Goal: Task Accomplishment & Management: Manage account settings

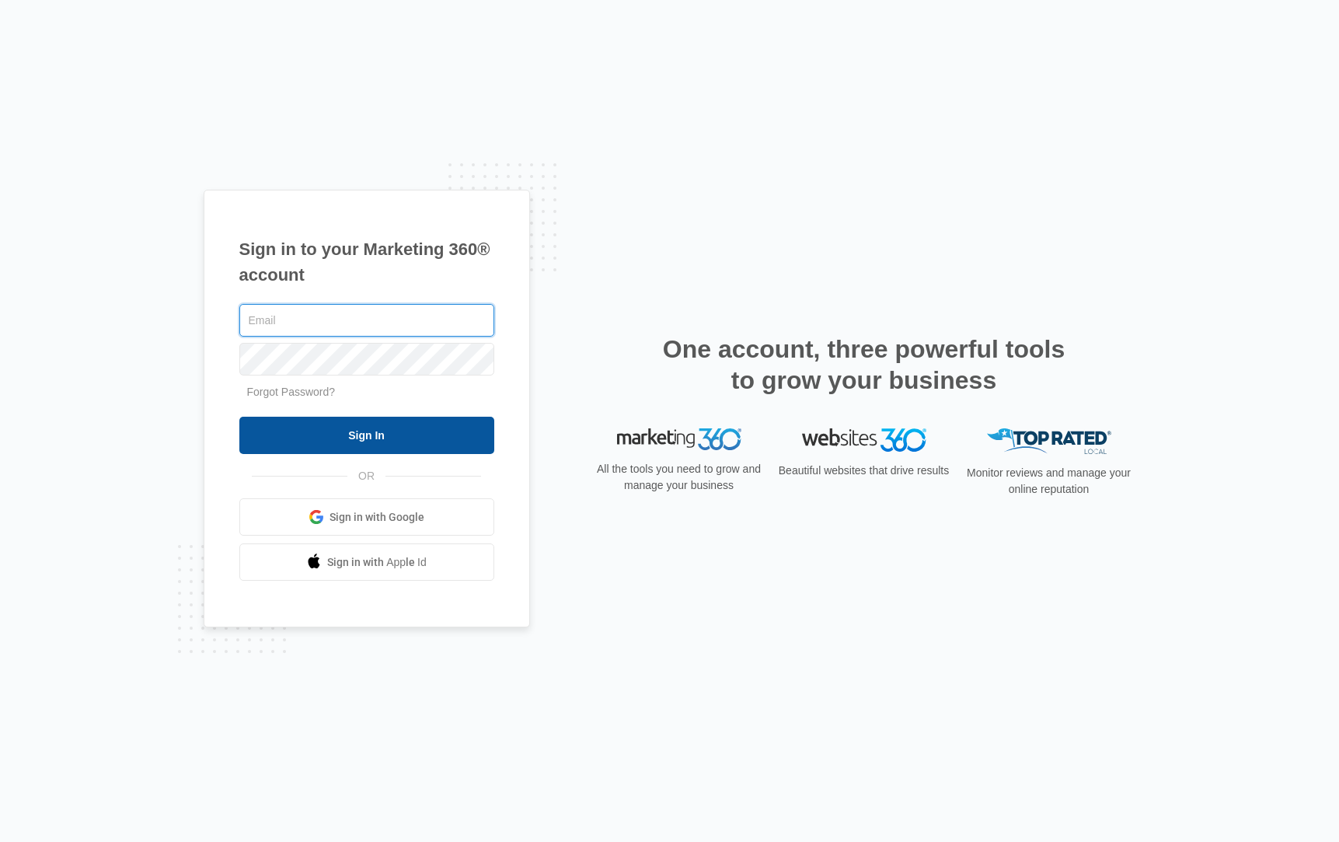
type input "[EMAIL_ADDRESS][PERSON_NAME][DOMAIN_NAME]"
click at [343, 438] on input "Sign In" at bounding box center [366, 435] width 255 height 37
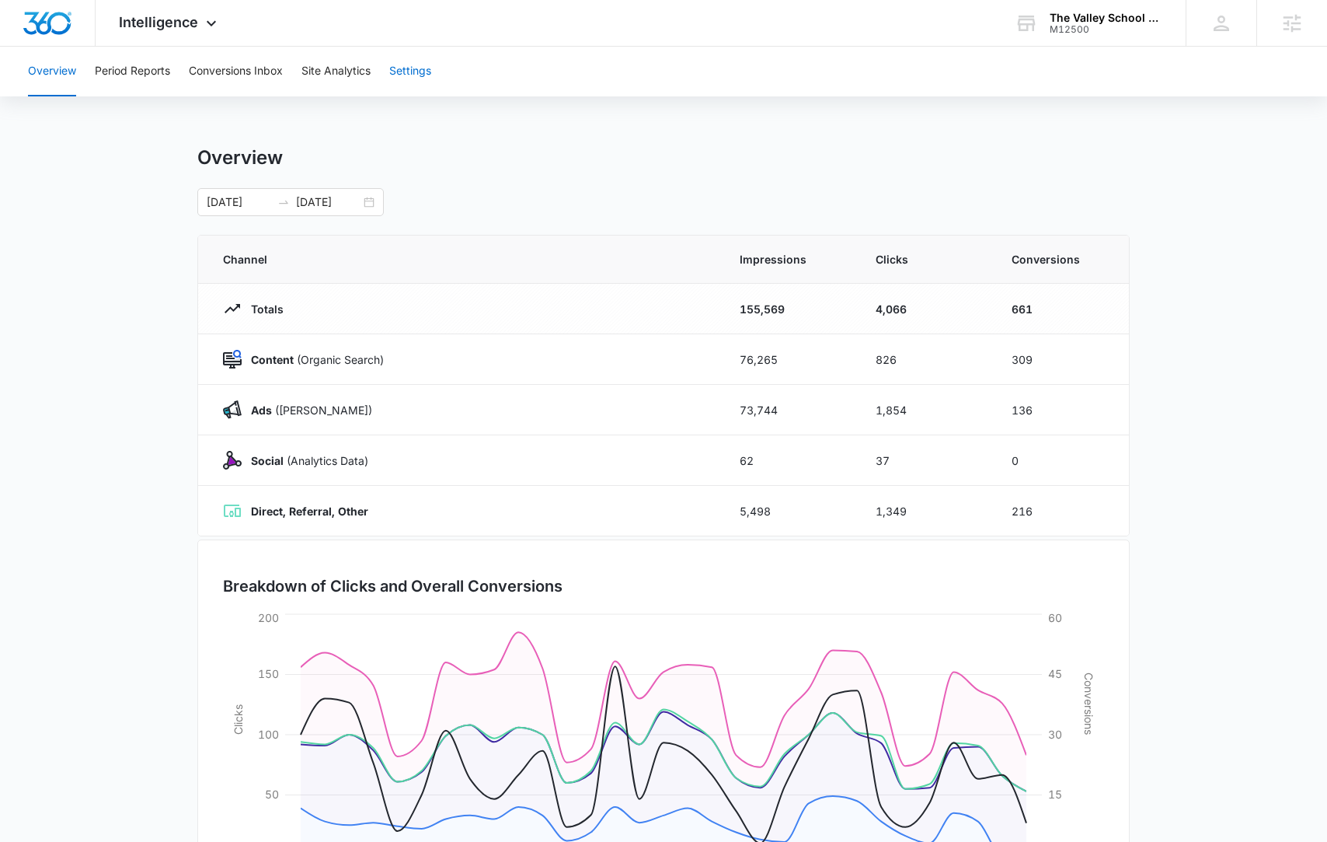
click at [417, 70] on button "Settings" at bounding box center [410, 72] width 42 height 50
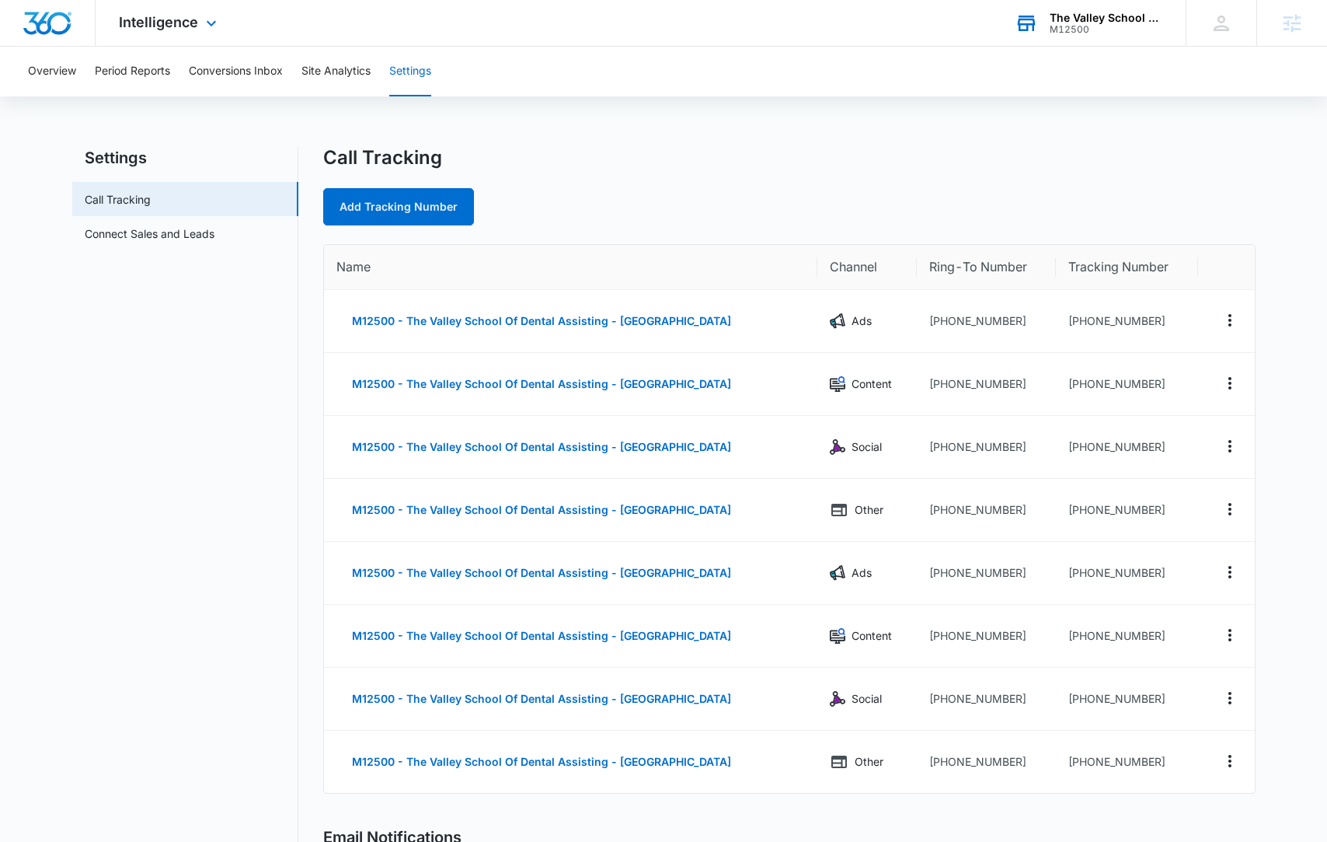
click at [1076, 22] on div "The Valley School For Dental Assisting" at bounding box center [1106, 18] width 113 height 12
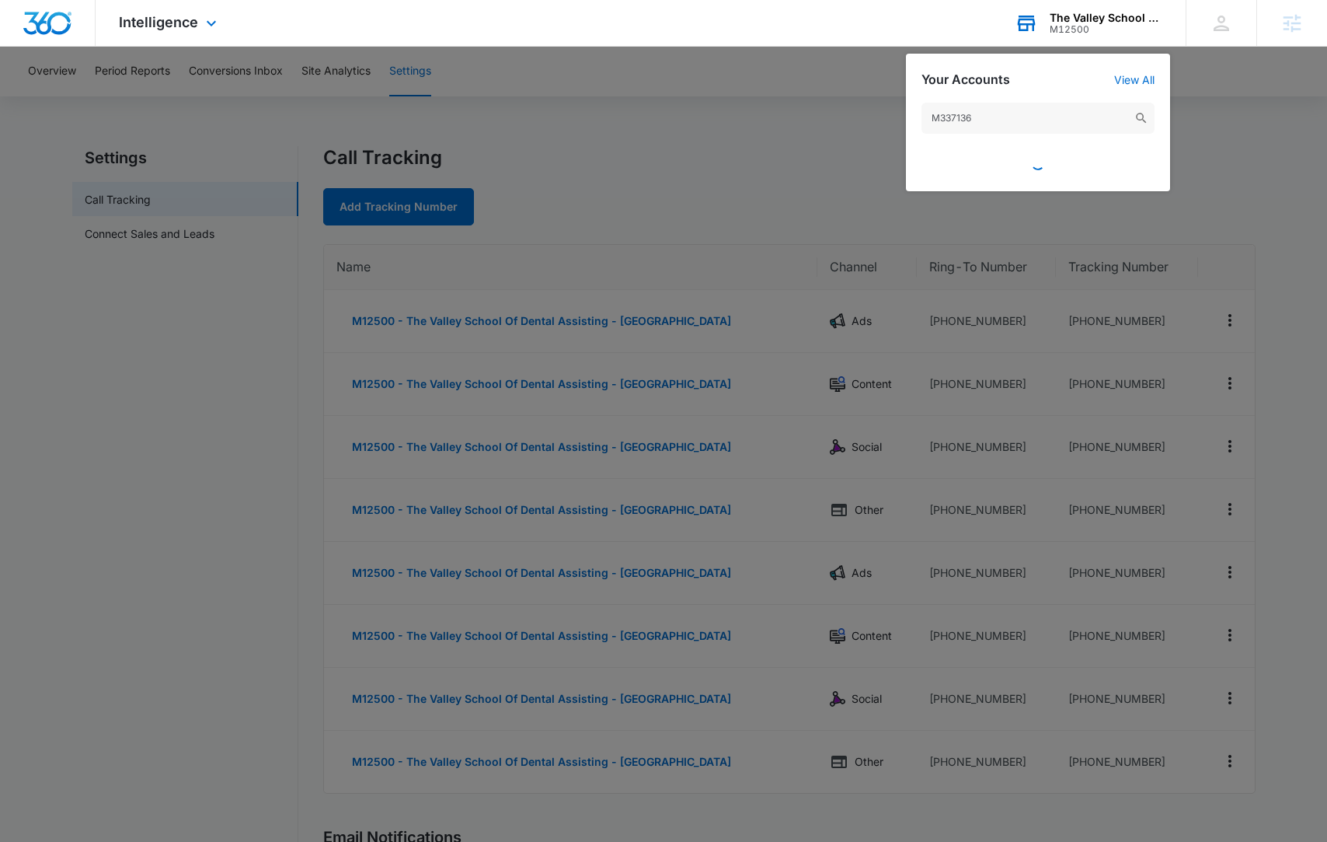
drag, startPoint x: 938, startPoint y: 117, endPoint x: 920, endPoint y: 120, distance: 18.3
click at [922, 115] on input "M337136" at bounding box center [1038, 118] width 233 height 31
type input "337136"
click at [1143, 118] on img at bounding box center [1142, 118] width 14 height 14
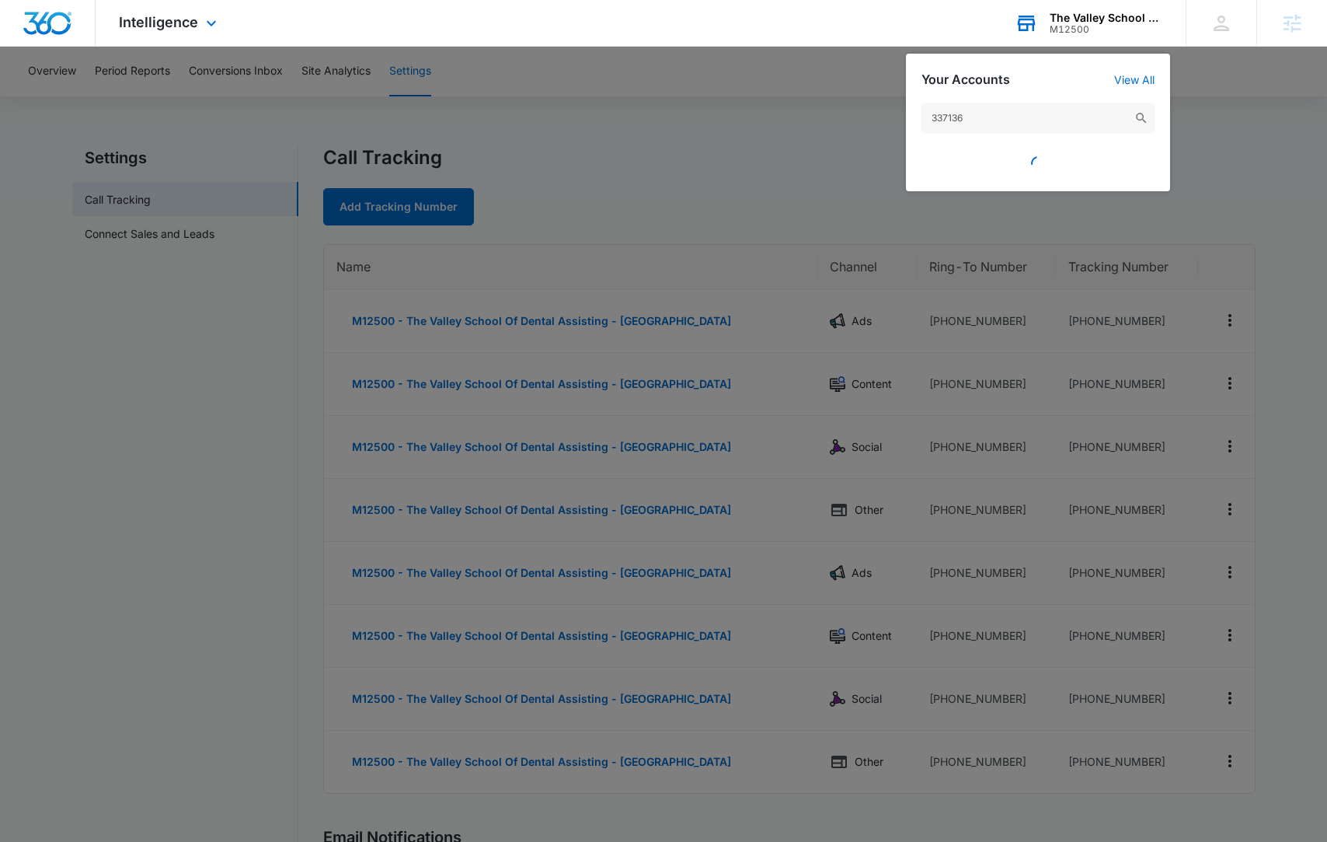
click at [1143, 118] on img at bounding box center [1142, 118] width 14 height 14
drag, startPoint x: 1143, startPoint y: 118, endPoint x: 1100, endPoint y: 122, distance: 43.7
click at [1143, 118] on img at bounding box center [1142, 118] width 14 height 14
click at [1099, 122] on input "337136" at bounding box center [1038, 118] width 233 height 31
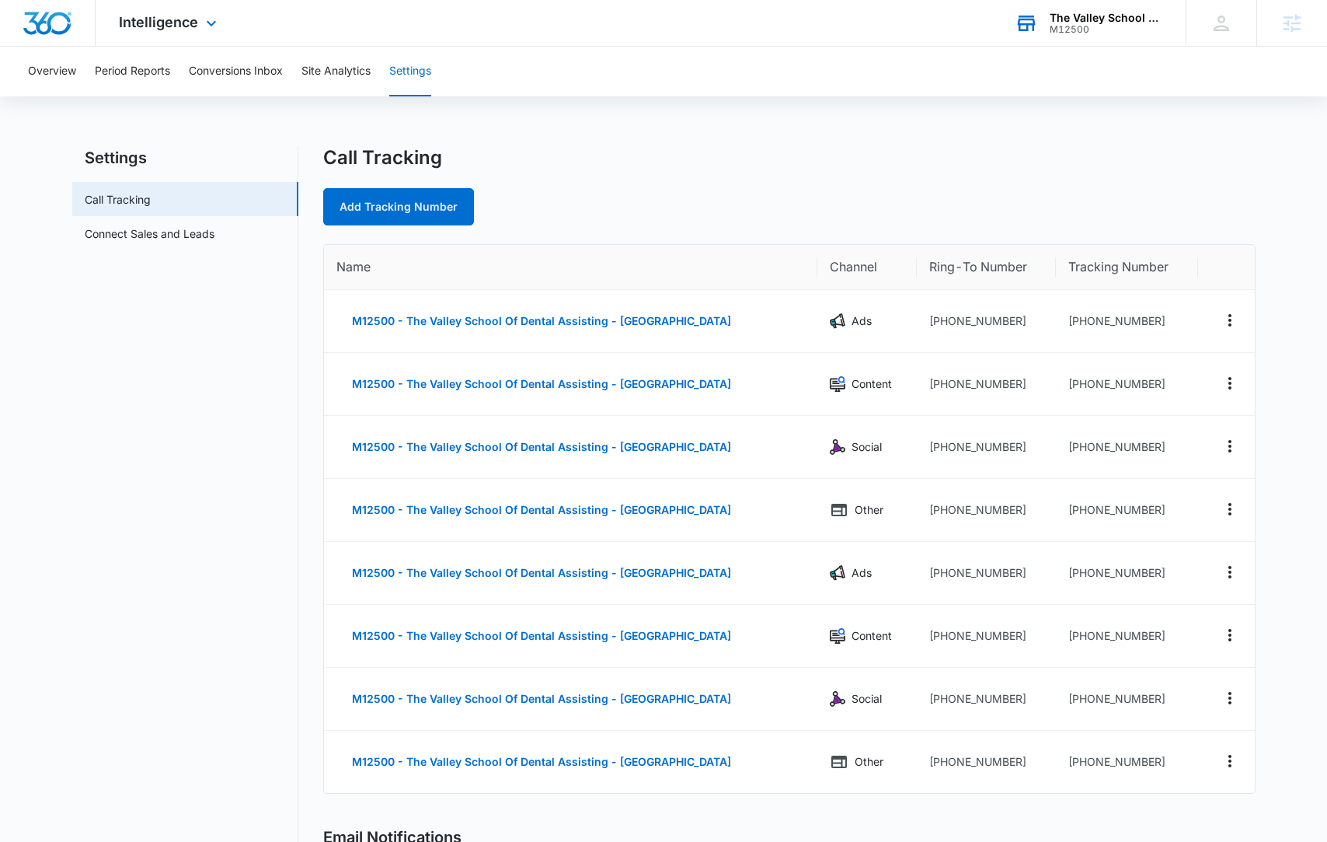
click at [1104, 18] on div "The Valley School For Dental Assisting" at bounding box center [1106, 18] width 113 height 12
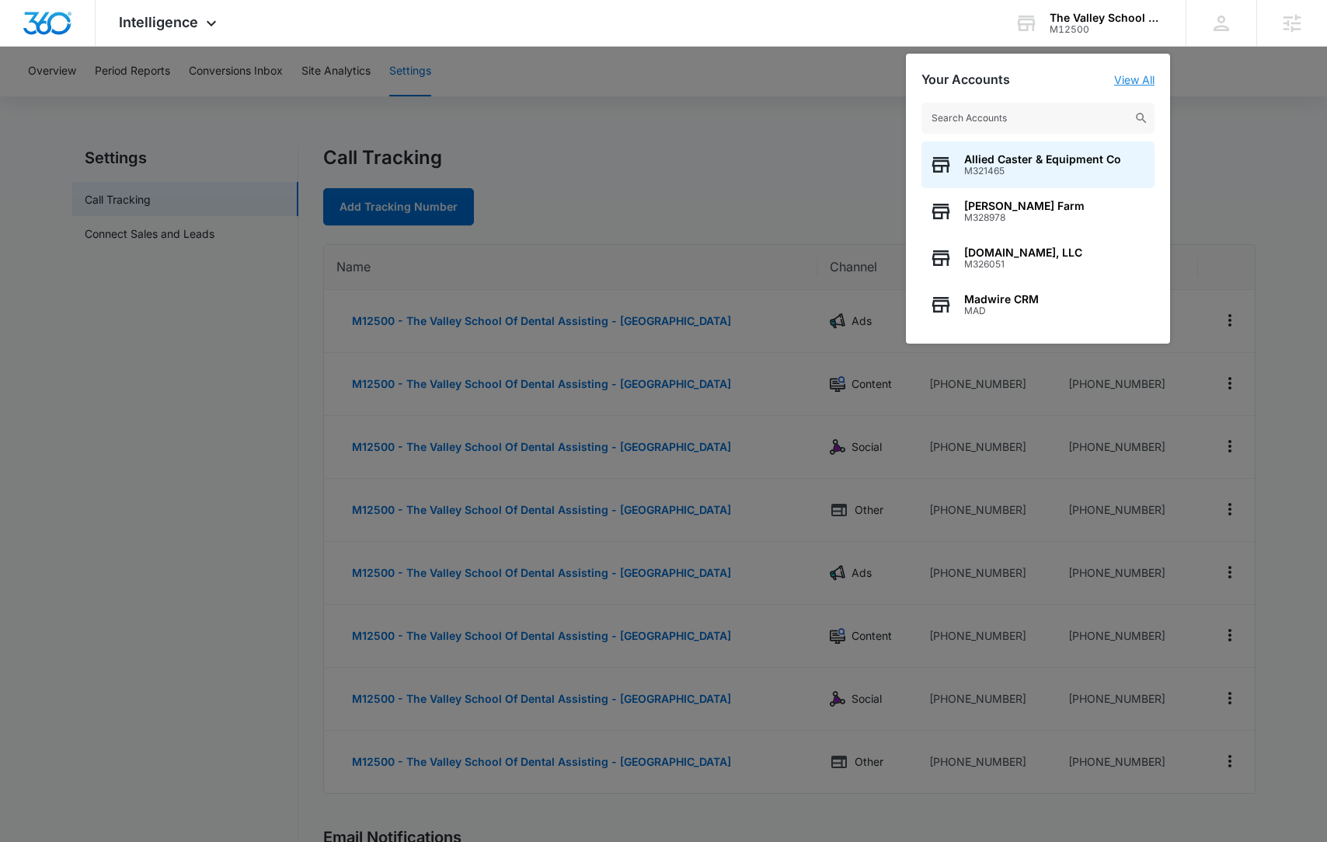
click at [1132, 80] on link "View All" at bounding box center [1134, 79] width 40 height 13
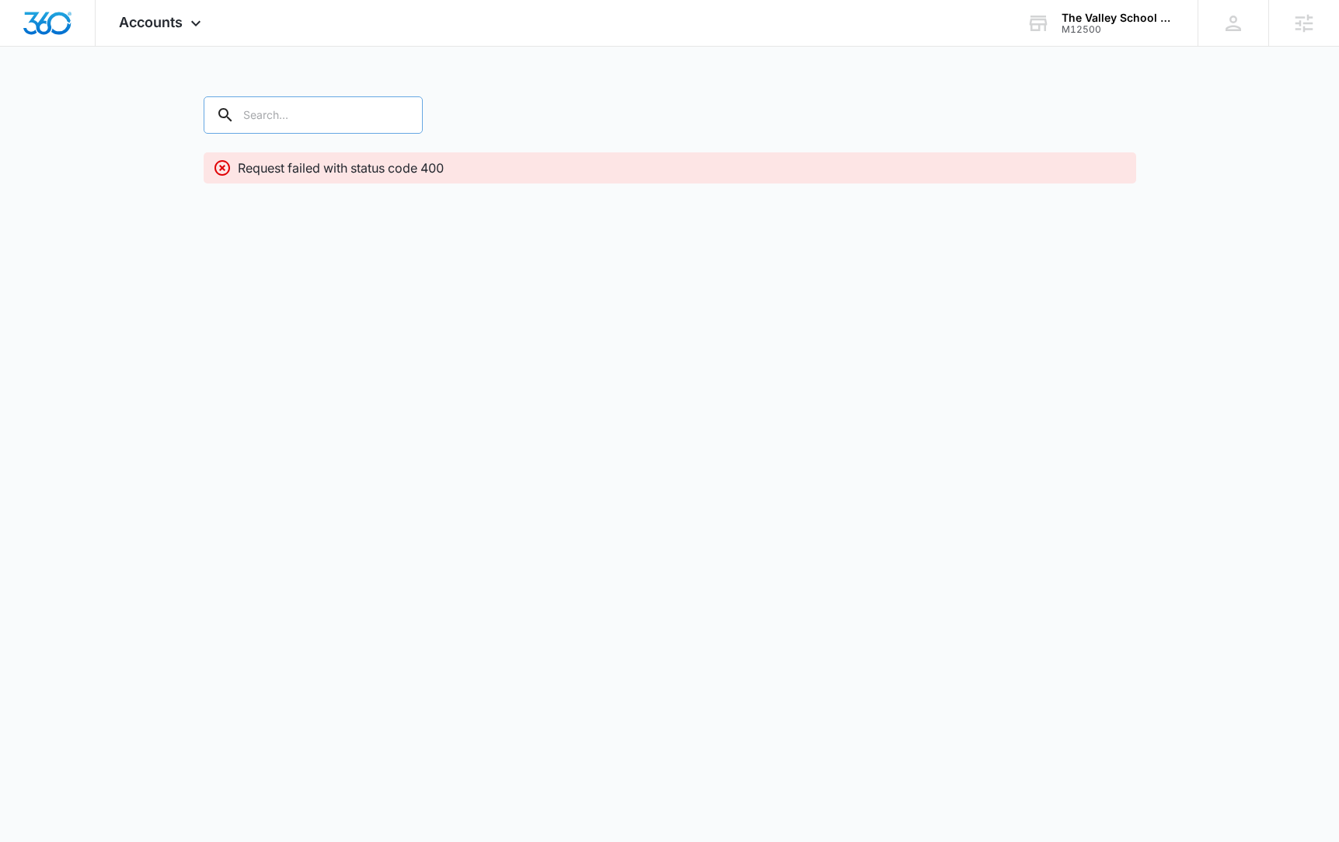
click at [265, 108] on input "text" at bounding box center [313, 114] width 219 height 37
paste input "M337136"
type input "M337136"
